Goal: Information Seeking & Learning: Learn about a topic

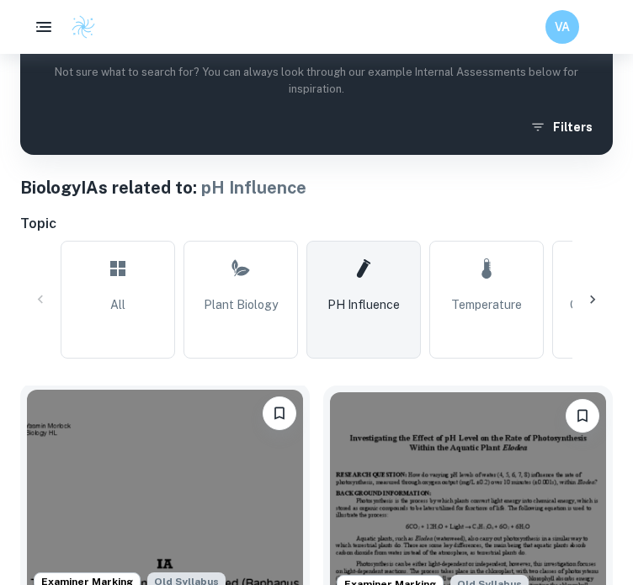
scroll to position [314, 0]
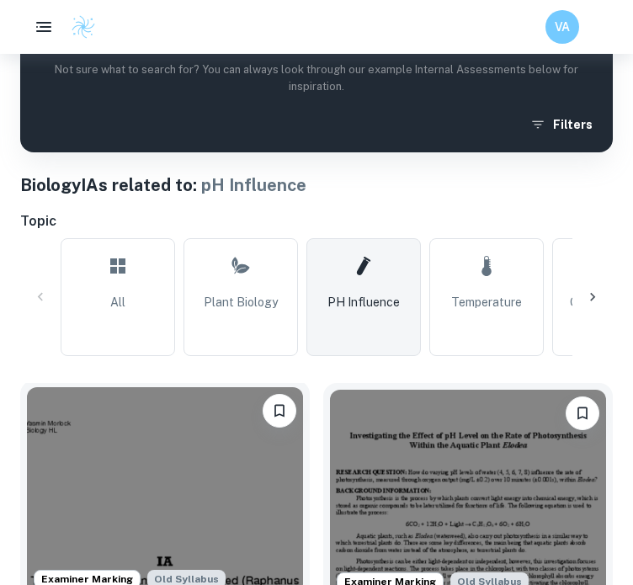
click at [145, 480] on img at bounding box center [165, 490] width 276 height 207
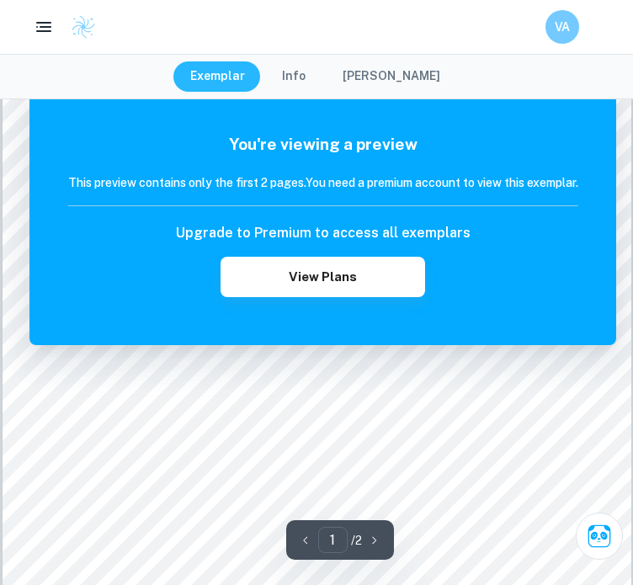
scroll to position [111, 0]
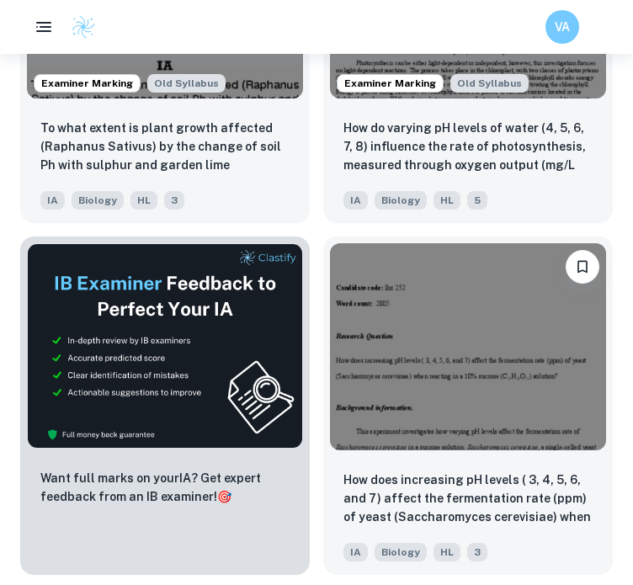
scroll to position [815, 0]
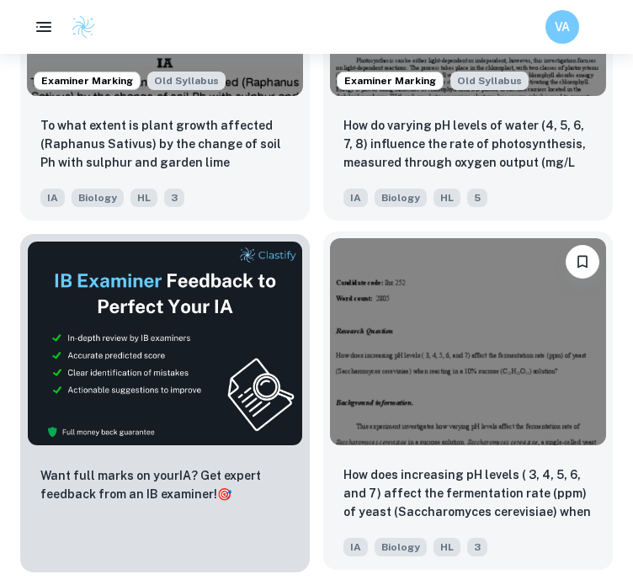
click at [431, 365] on img at bounding box center [468, 341] width 276 height 207
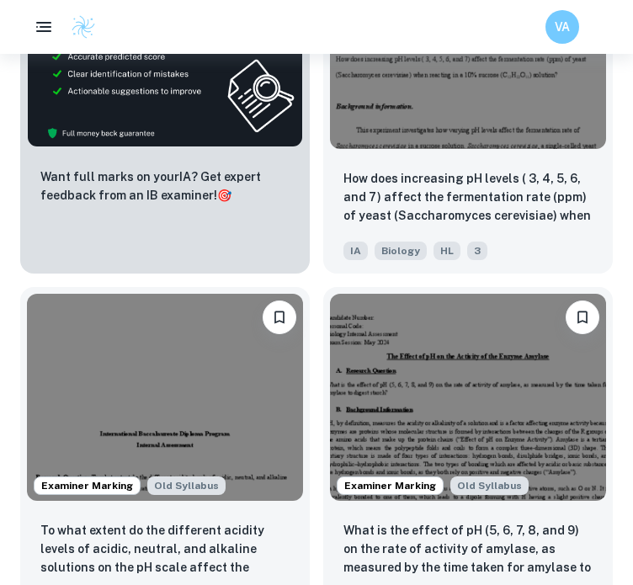
scroll to position [1237, 0]
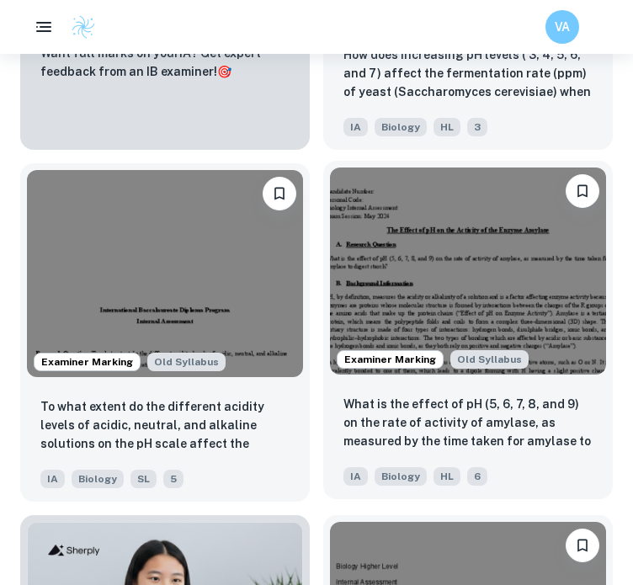
click at [532, 323] on img at bounding box center [468, 270] width 276 height 207
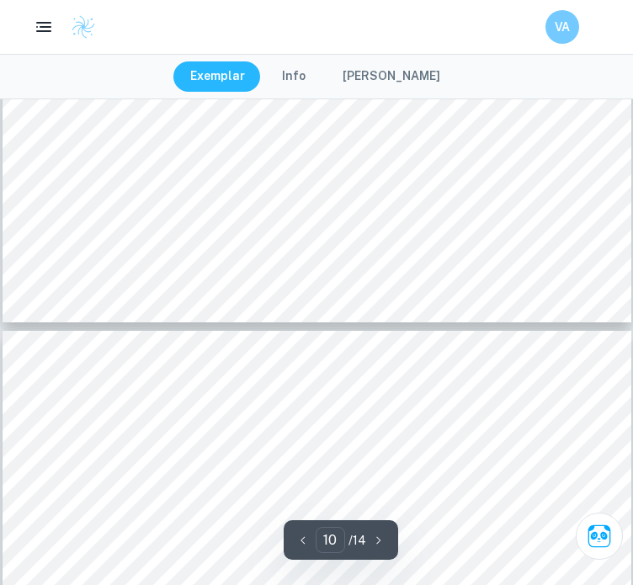
scroll to position [7560, 0]
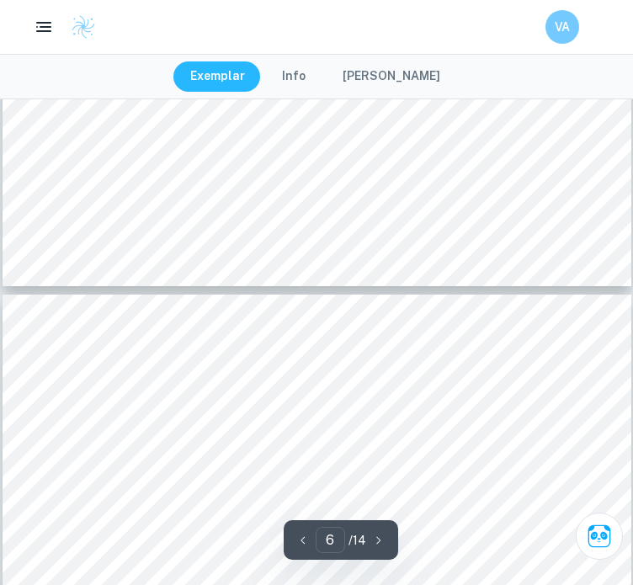
type input "5"
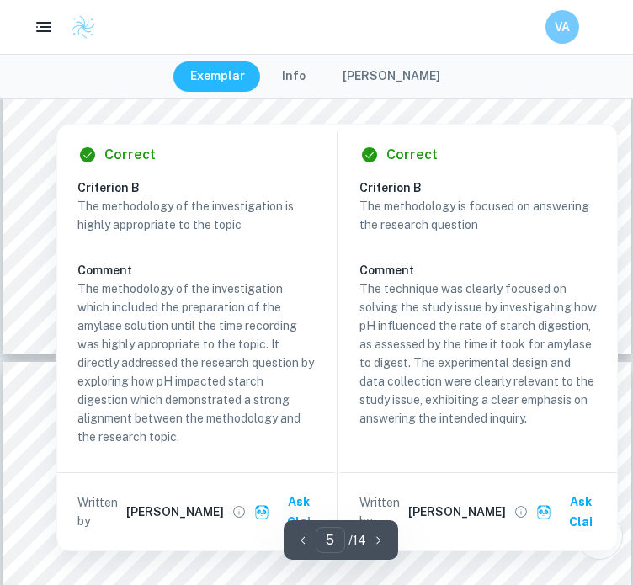
scroll to position [4065, 0]
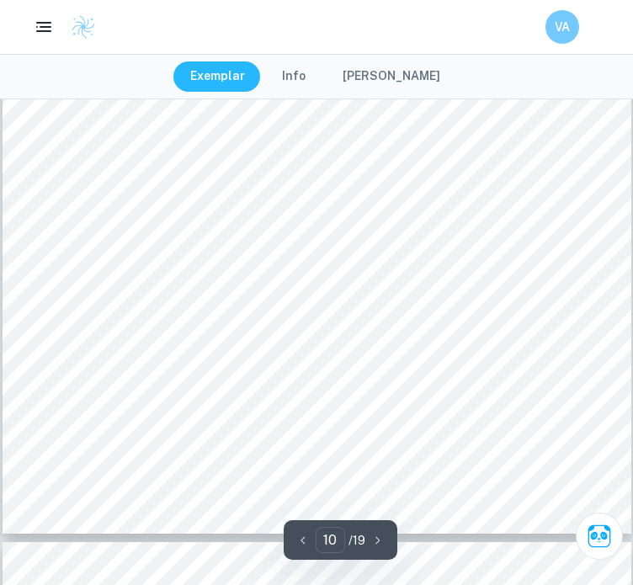
scroll to position [8837, 0]
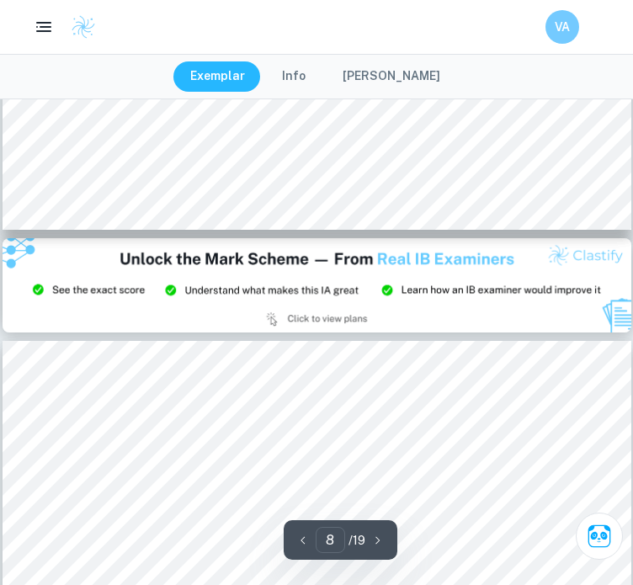
type input "9"
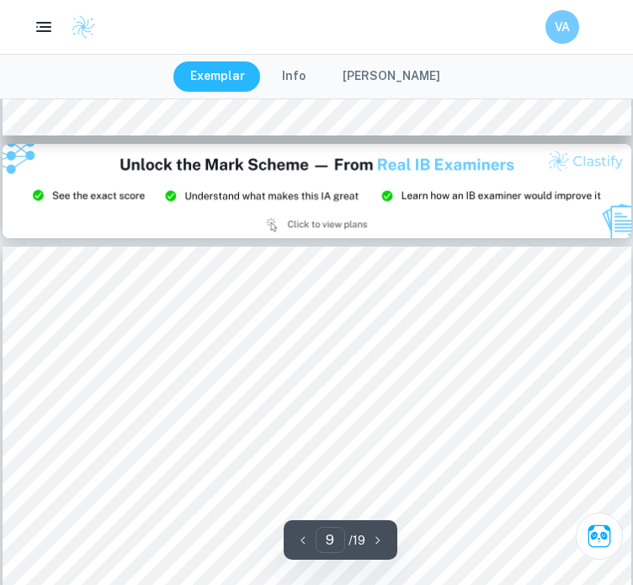
scroll to position [7377, 0]
